Goal: Task Accomplishment & Management: Manage account settings

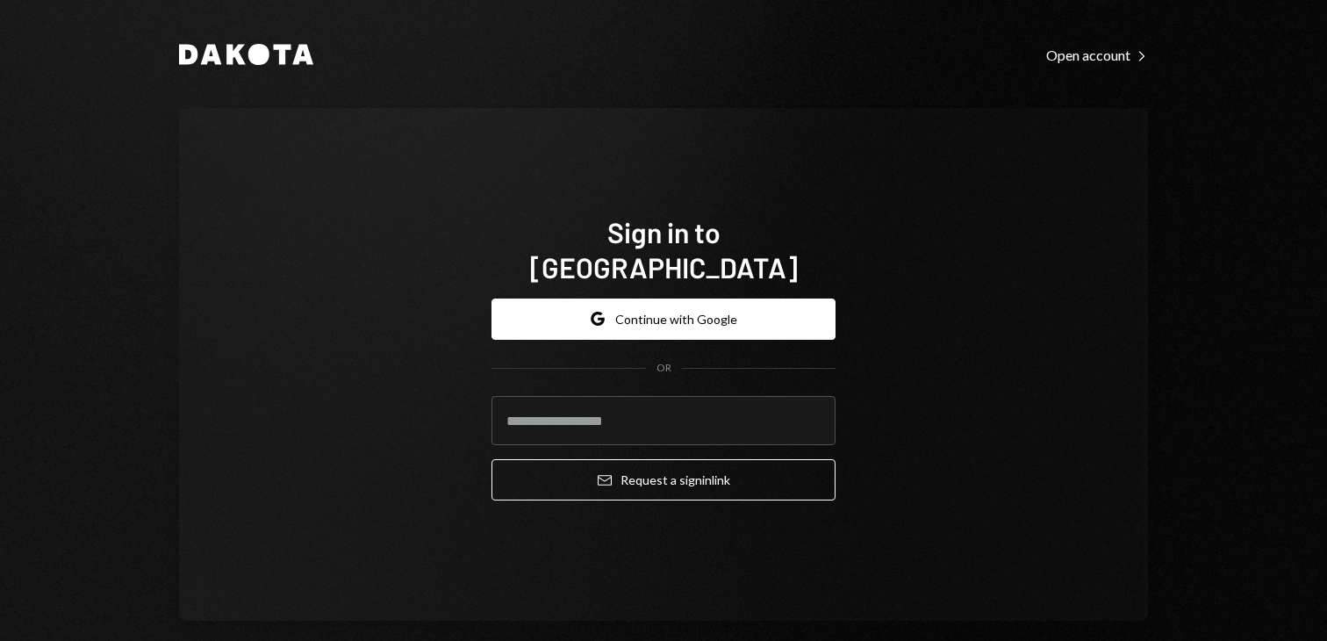
click at [687, 314] on button "Google Continue with Google" at bounding box center [664, 318] width 344 height 41
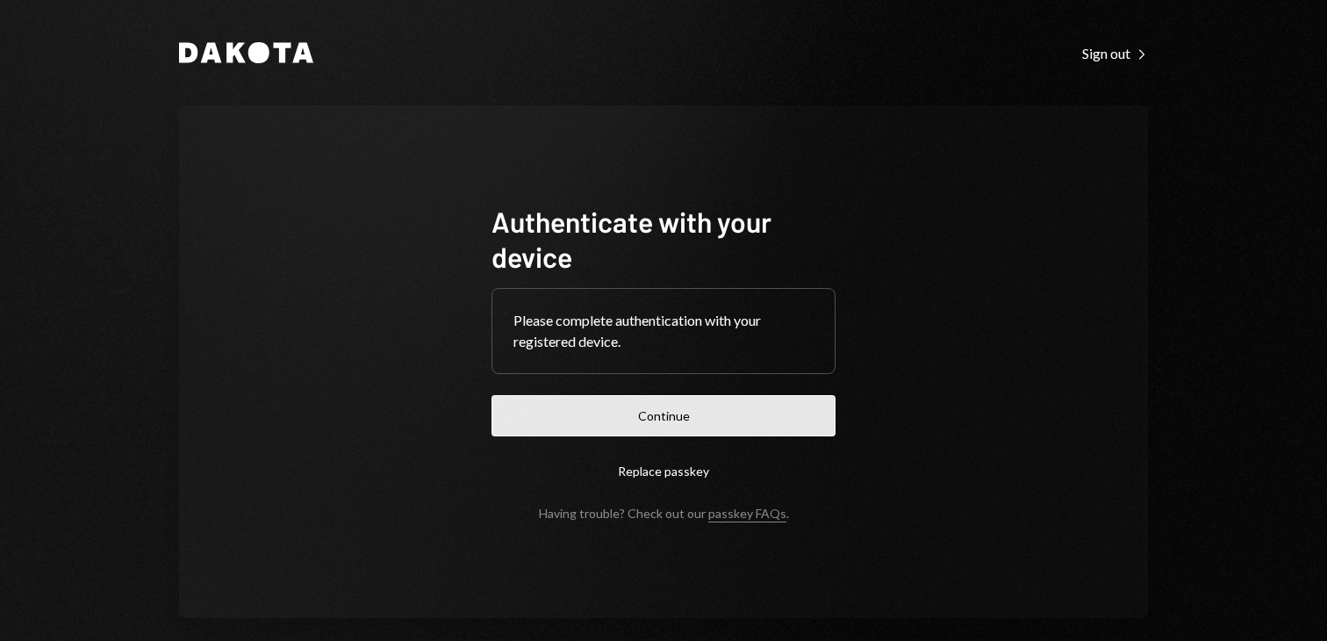
click at [671, 421] on button "Continue" at bounding box center [664, 415] width 344 height 41
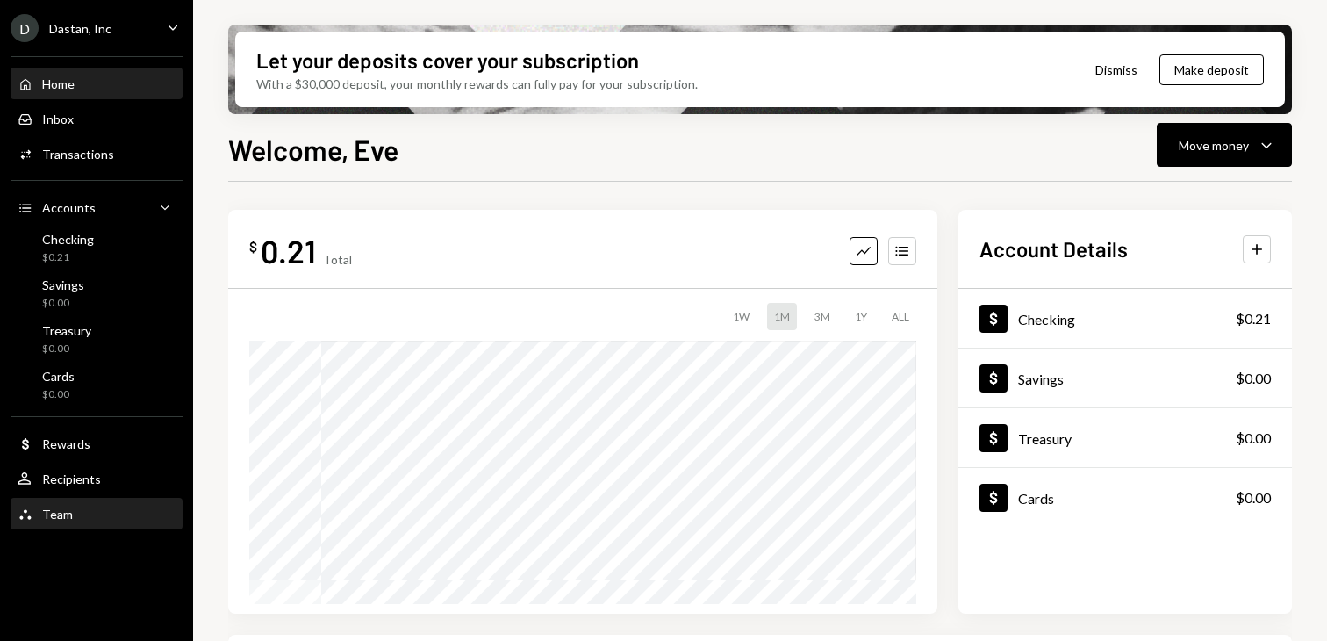
click at [62, 517] on div "Team" at bounding box center [57, 513] width 31 height 15
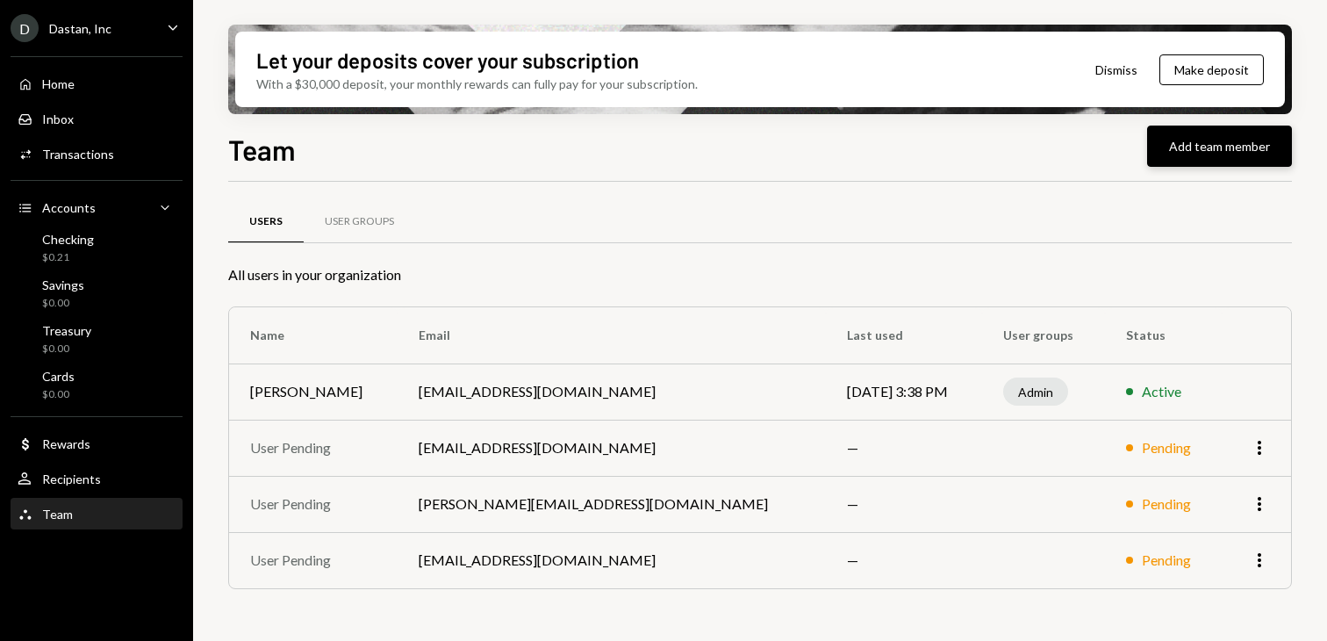
click at [1207, 146] on button "Add team member" at bounding box center [1219, 146] width 145 height 41
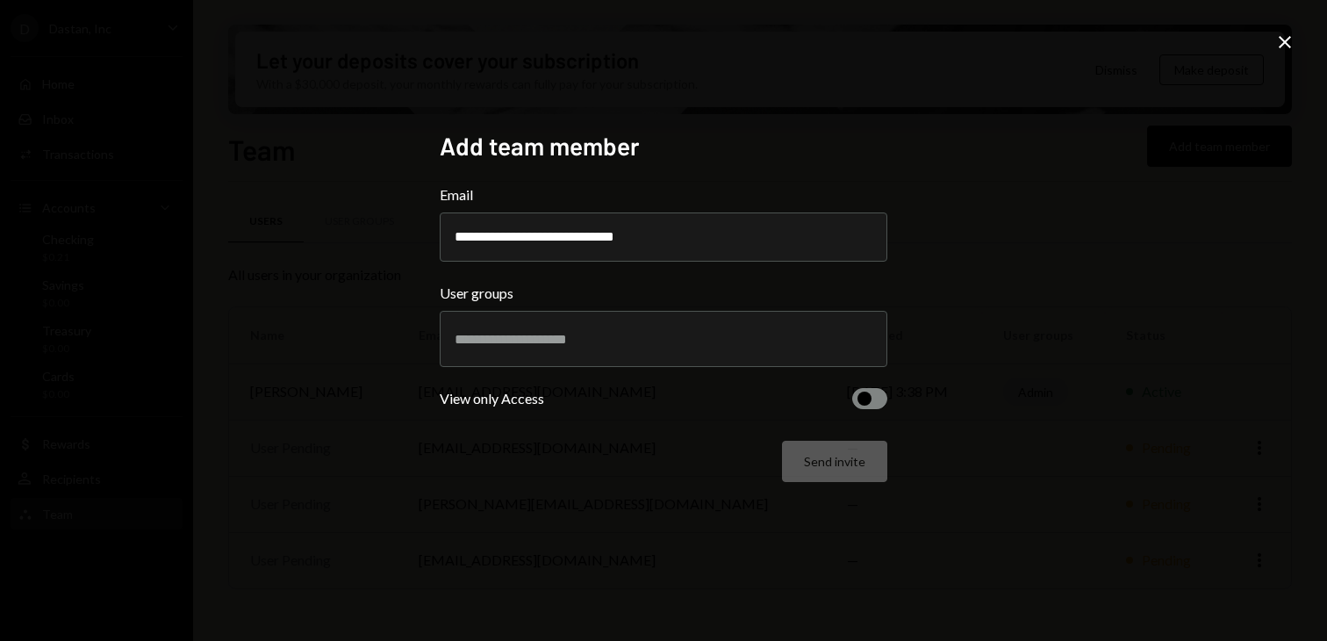
type input "**********"
click at [869, 386] on form "**********" at bounding box center [664, 333] width 448 height 298
click at [869, 401] on span "button" at bounding box center [865, 398] width 14 height 14
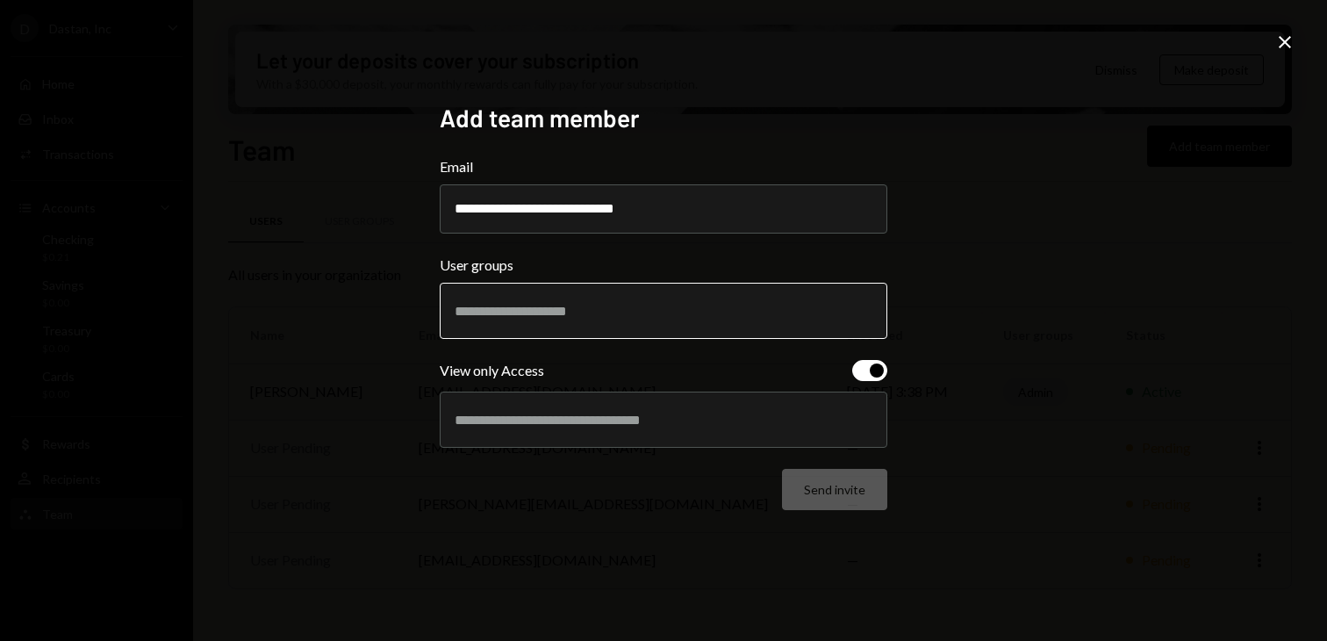
click at [807, 309] on input "text" at bounding box center [664, 311] width 418 height 16
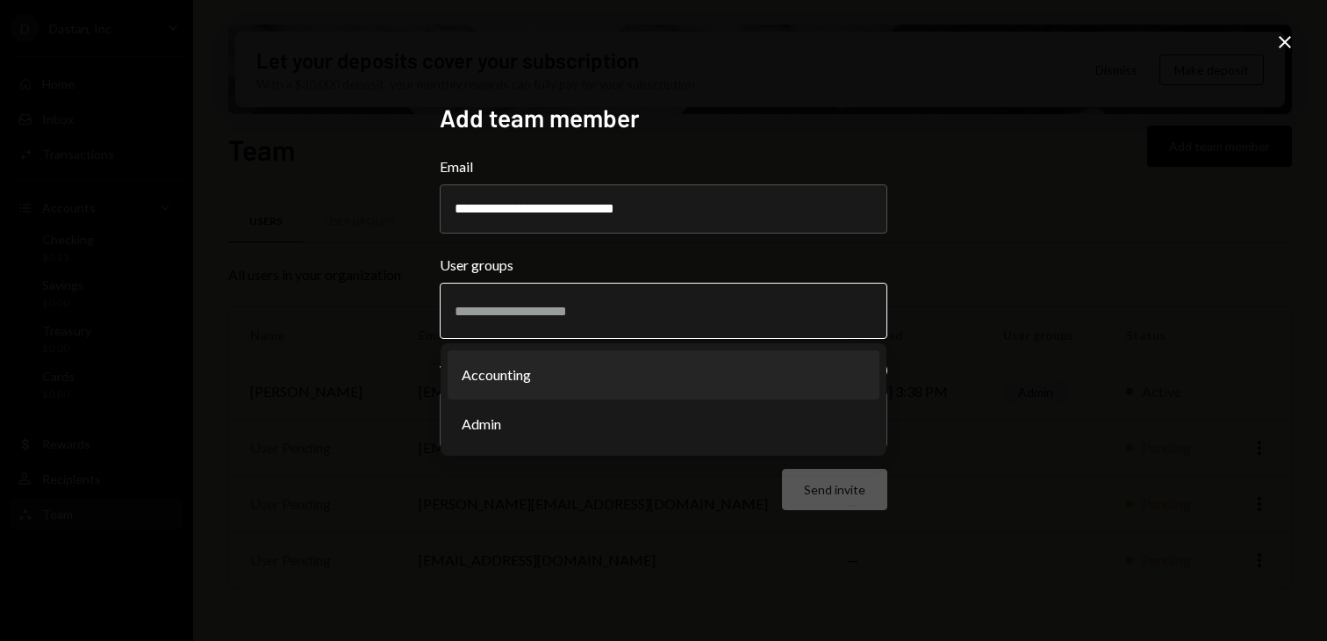
click at [716, 376] on li "Accounting" at bounding box center [664, 374] width 432 height 49
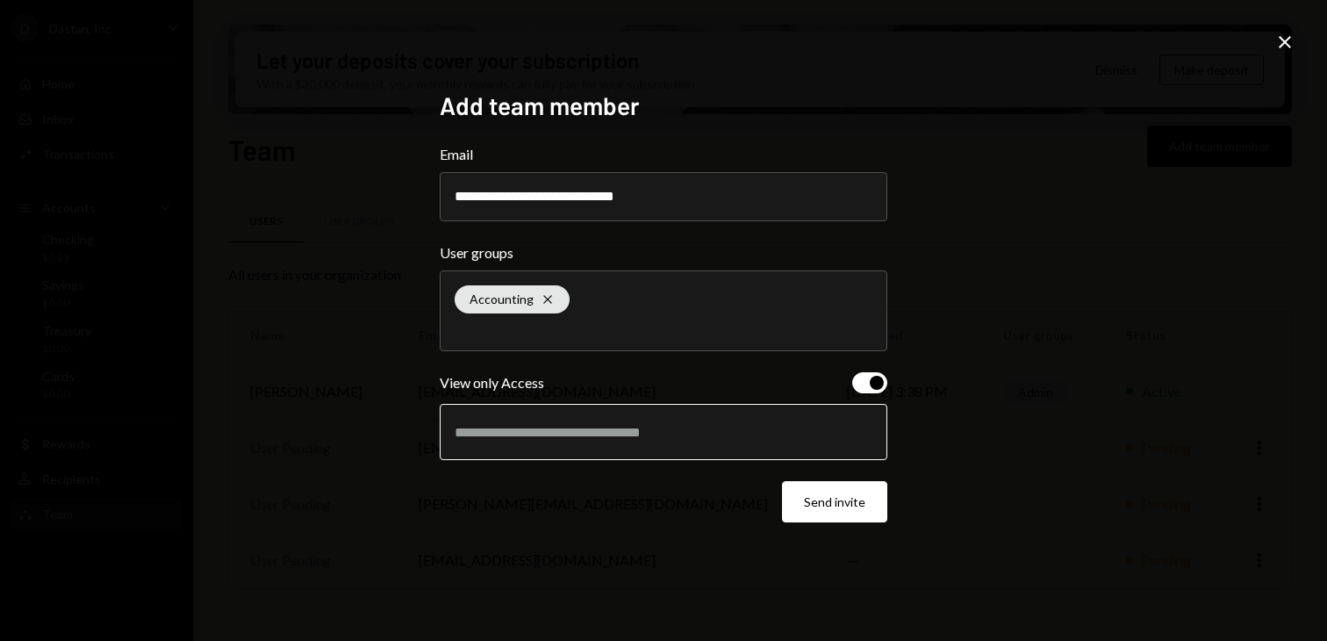
click at [748, 427] on input "text" at bounding box center [664, 432] width 418 height 16
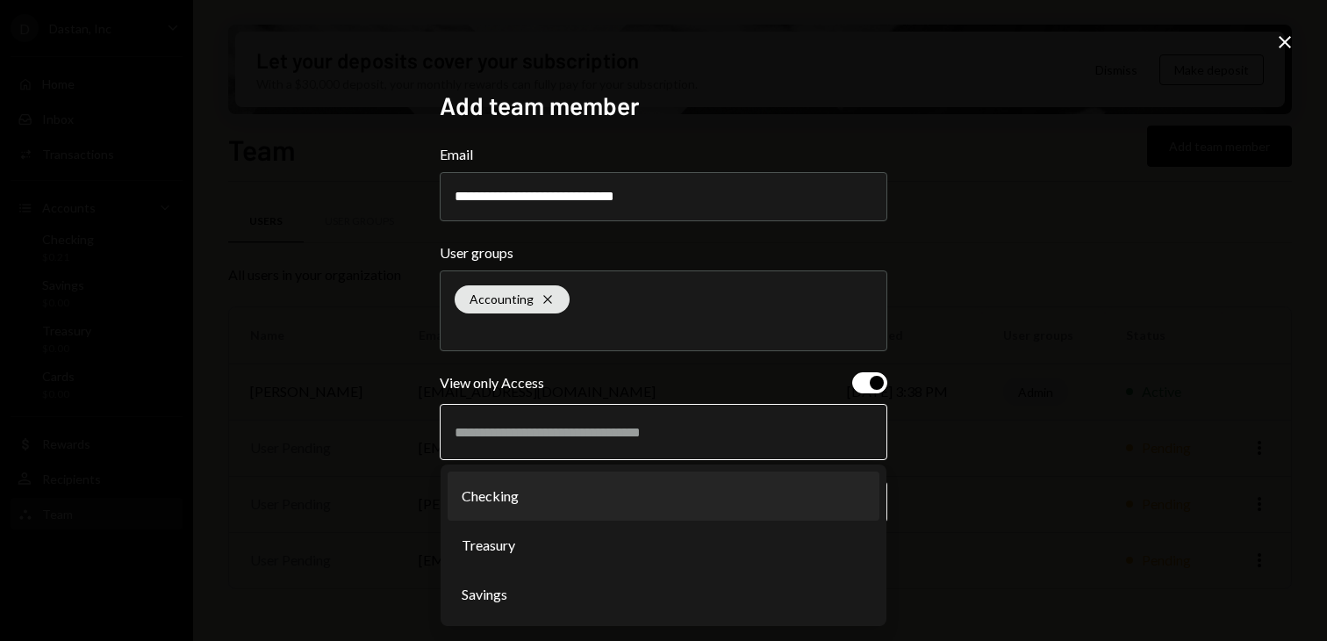
click at [722, 502] on li "Checking" at bounding box center [664, 495] width 432 height 49
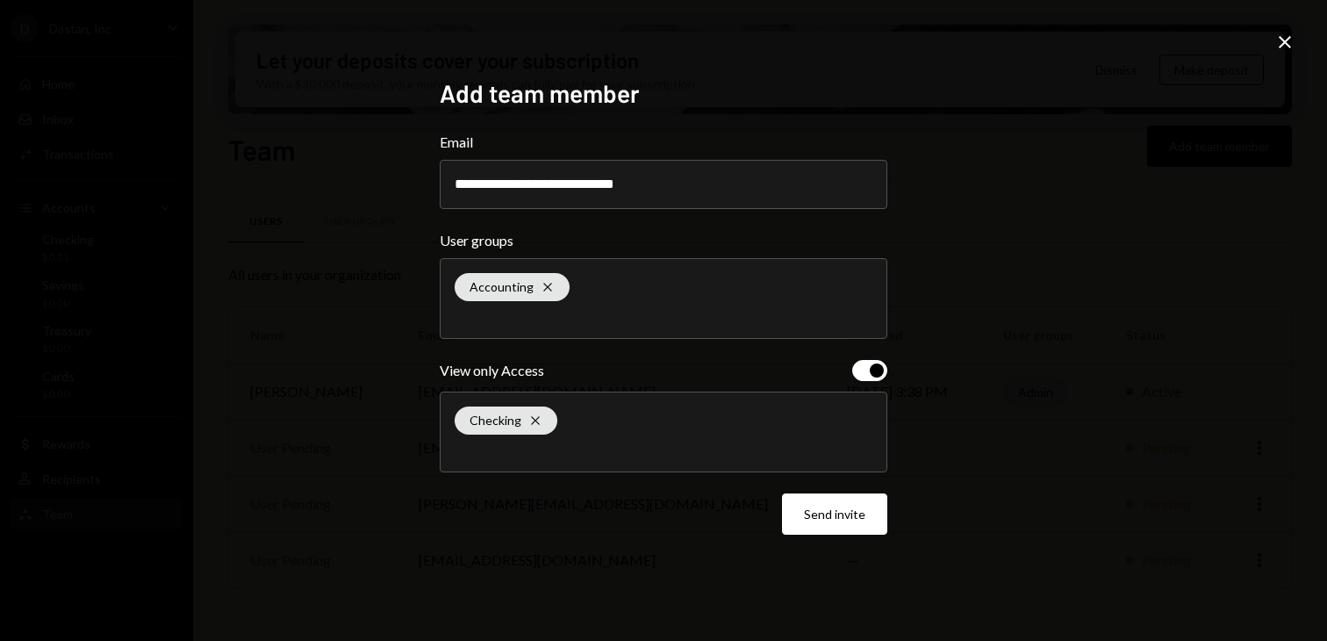
click at [669, 441] on div "Checking Cross" at bounding box center [664, 431] width 418 height 79
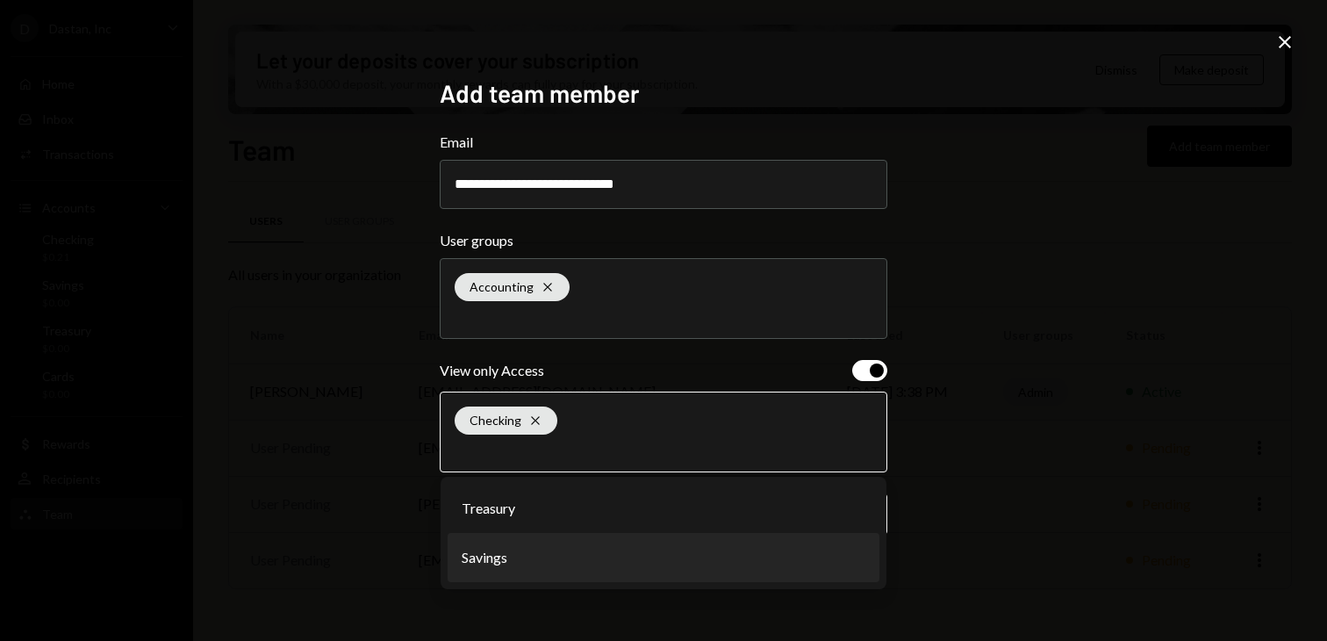
click at [617, 564] on li "Savings" at bounding box center [664, 557] width 432 height 49
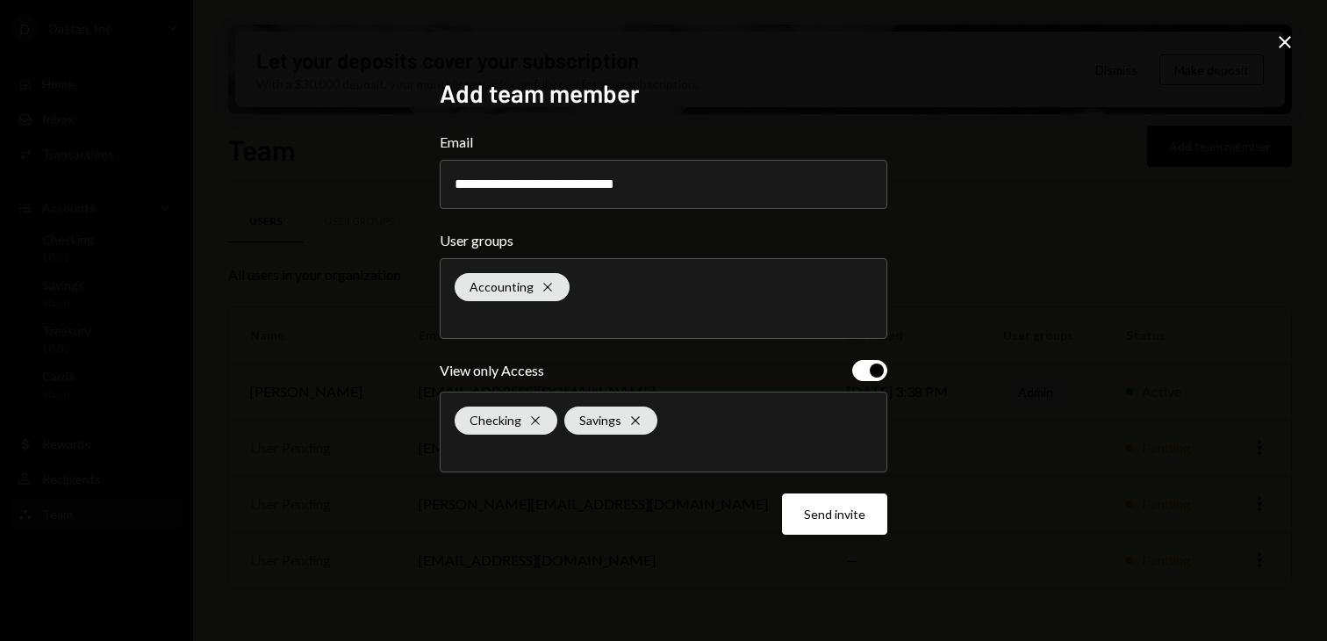
click at [705, 420] on div "Checking Cross Savings Cross" at bounding box center [664, 431] width 418 height 79
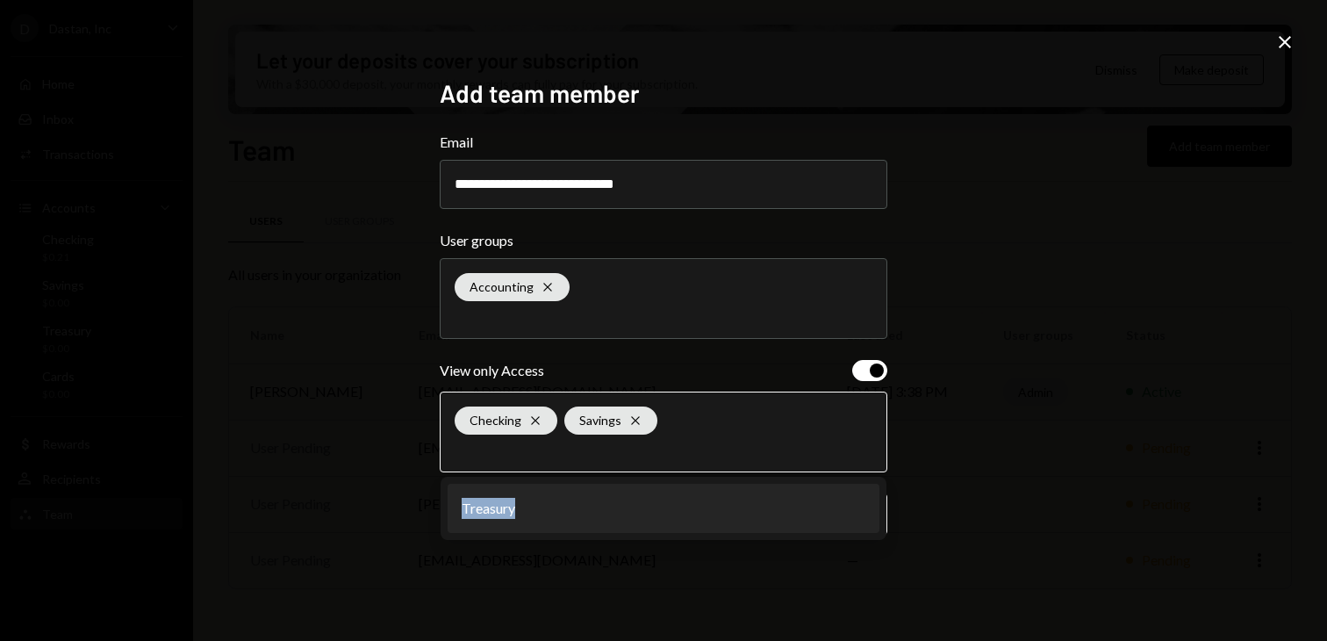
click at [627, 499] on li "Treasury" at bounding box center [664, 508] width 432 height 49
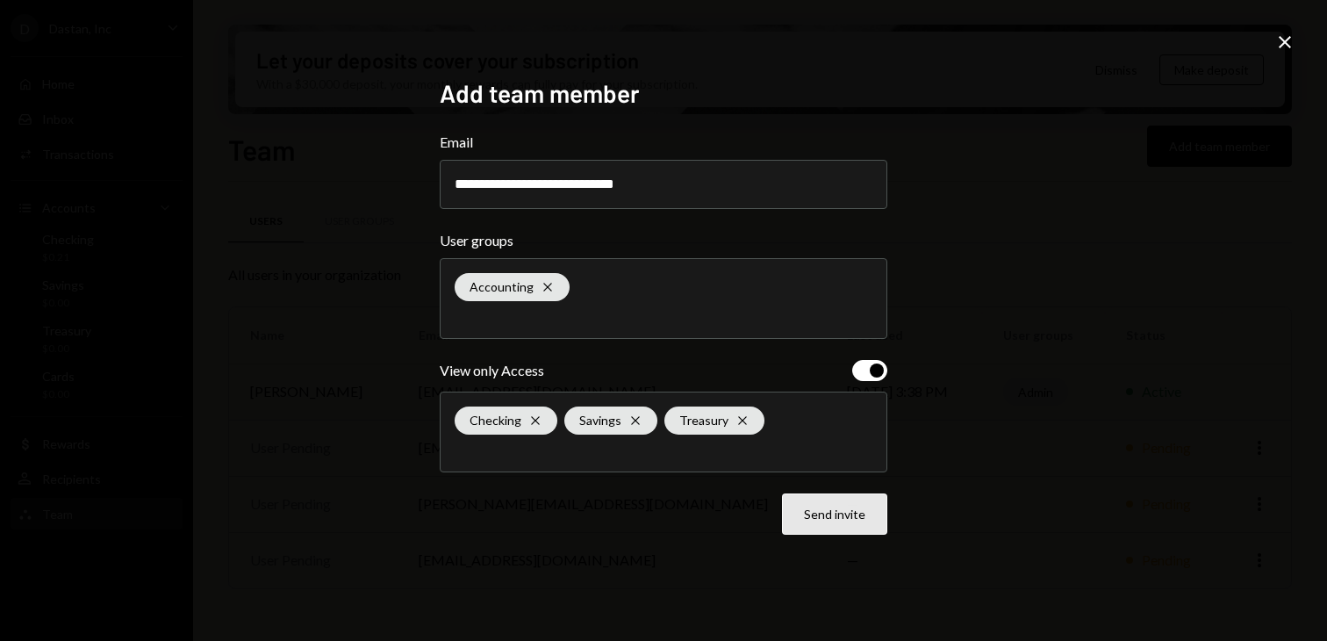
click at [824, 518] on button "Send invite" at bounding box center [834, 513] width 105 height 41
